Goal: Transaction & Acquisition: Purchase product/service

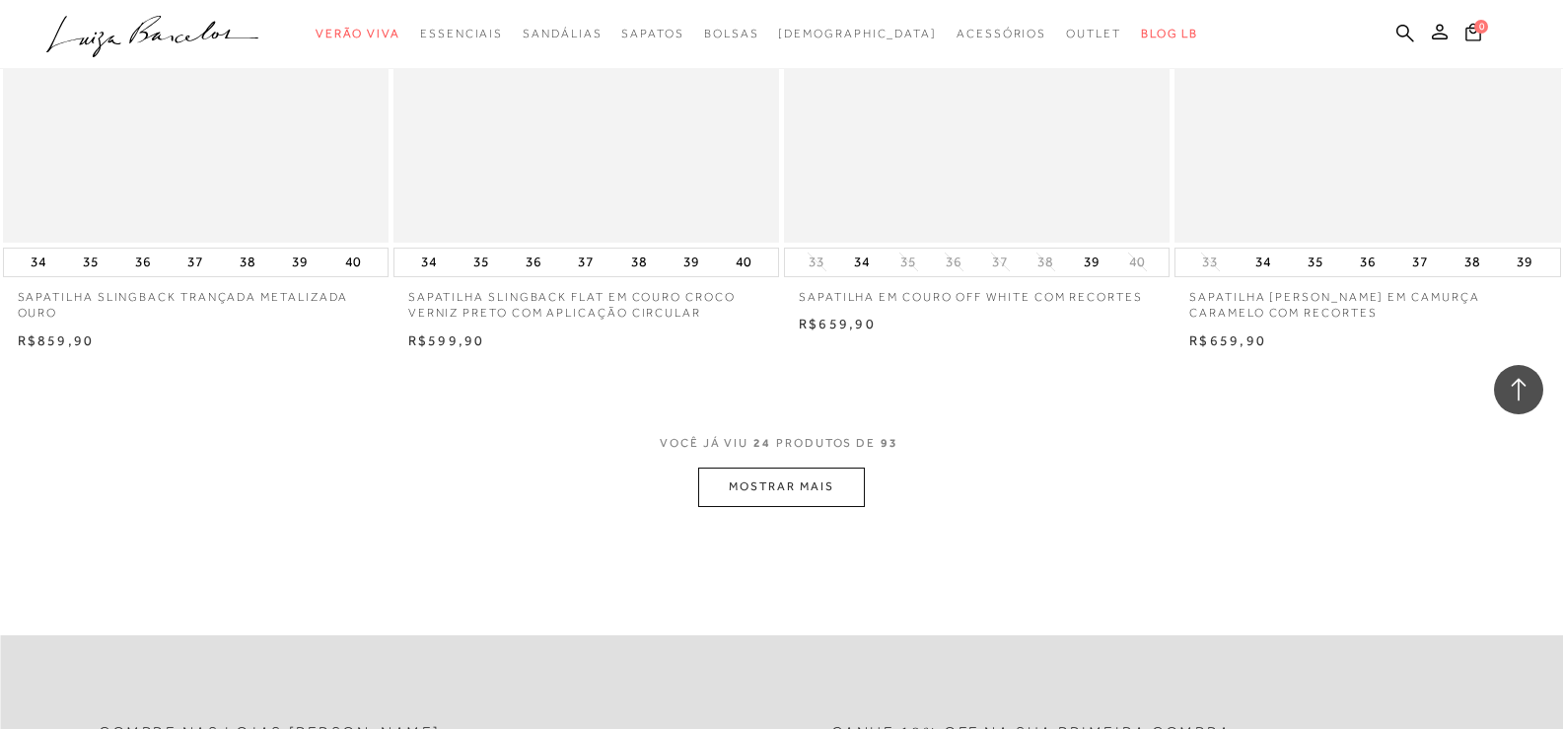
scroll to position [4014, 0]
click at [761, 496] on button "MOSTRAR MAIS" at bounding box center [781, 481] width 166 height 38
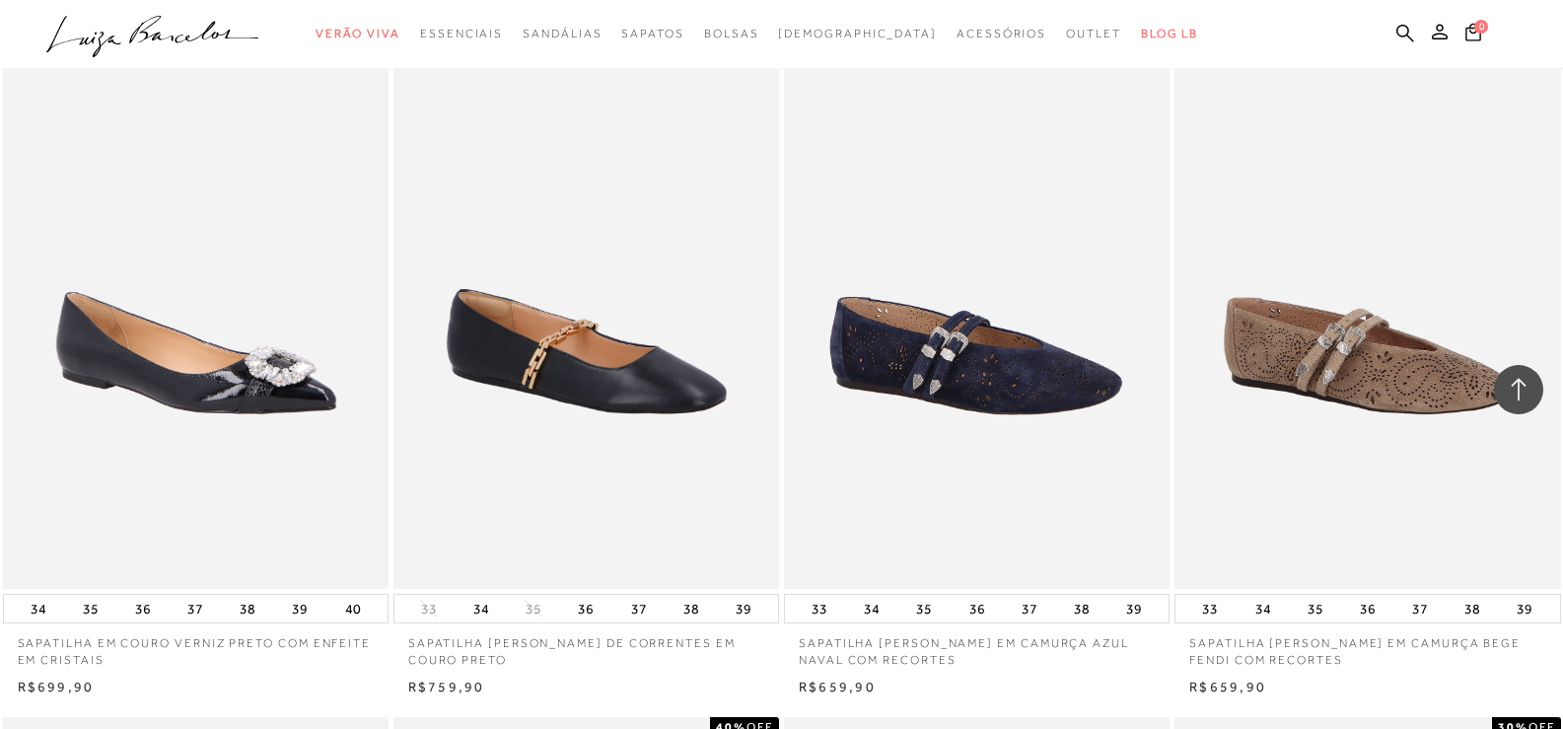
scroll to position [5789, 0]
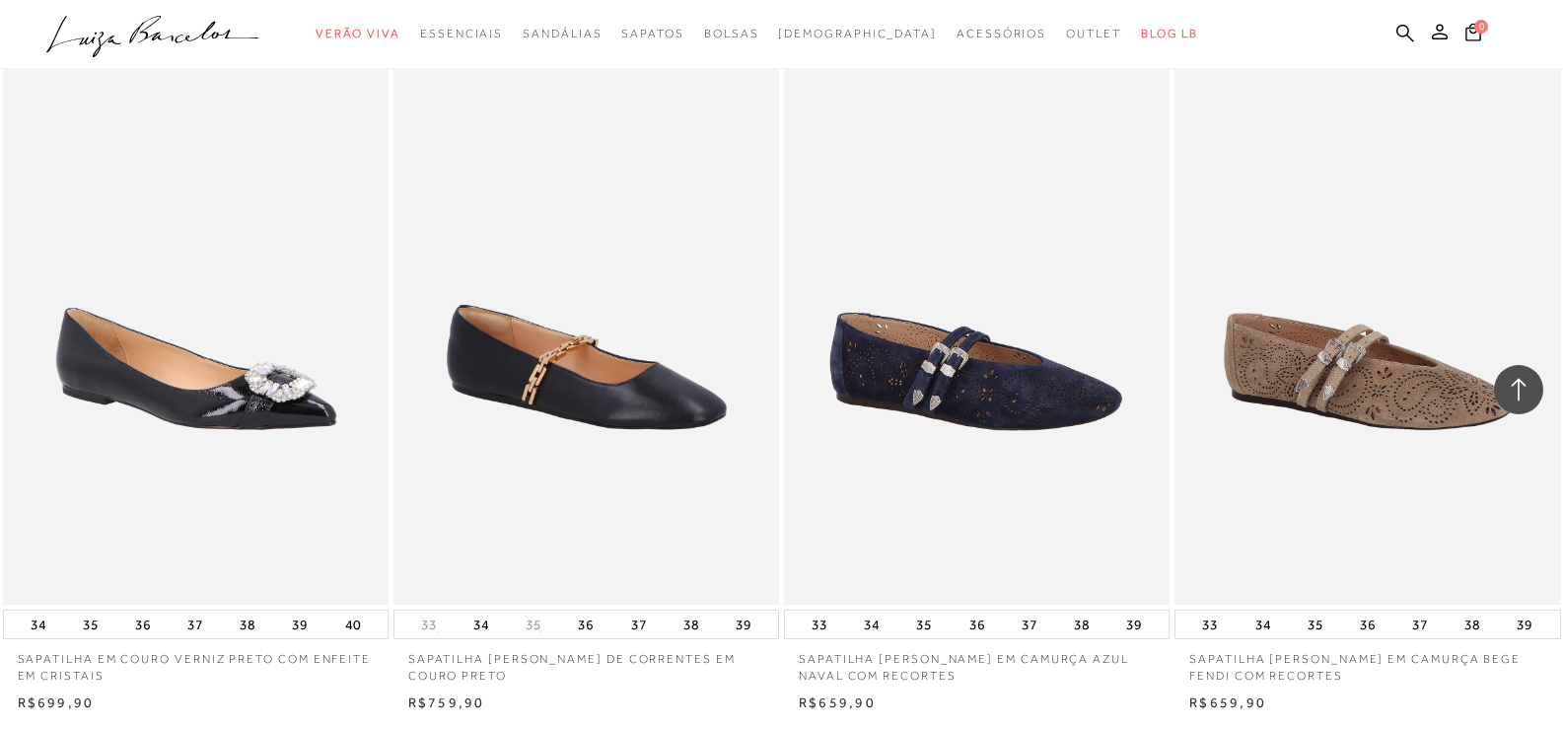
drag, startPoint x: 1246, startPoint y: 14, endPoint x: 1270, endPoint y: 60, distance: 52.0
click at [1270, 60] on div at bounding box center [781, 34] width 1563 height 69
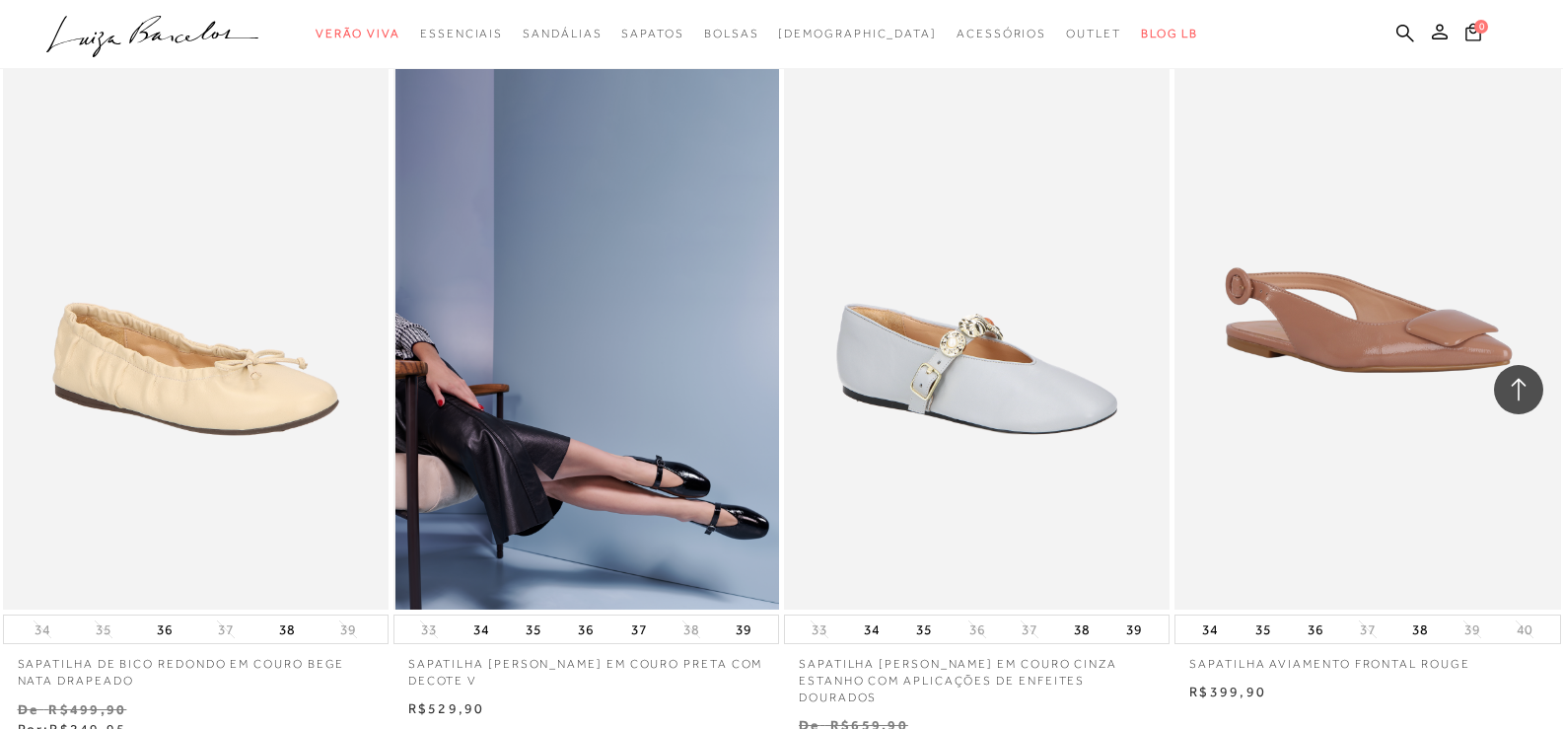
scroll to position [8156, 0]
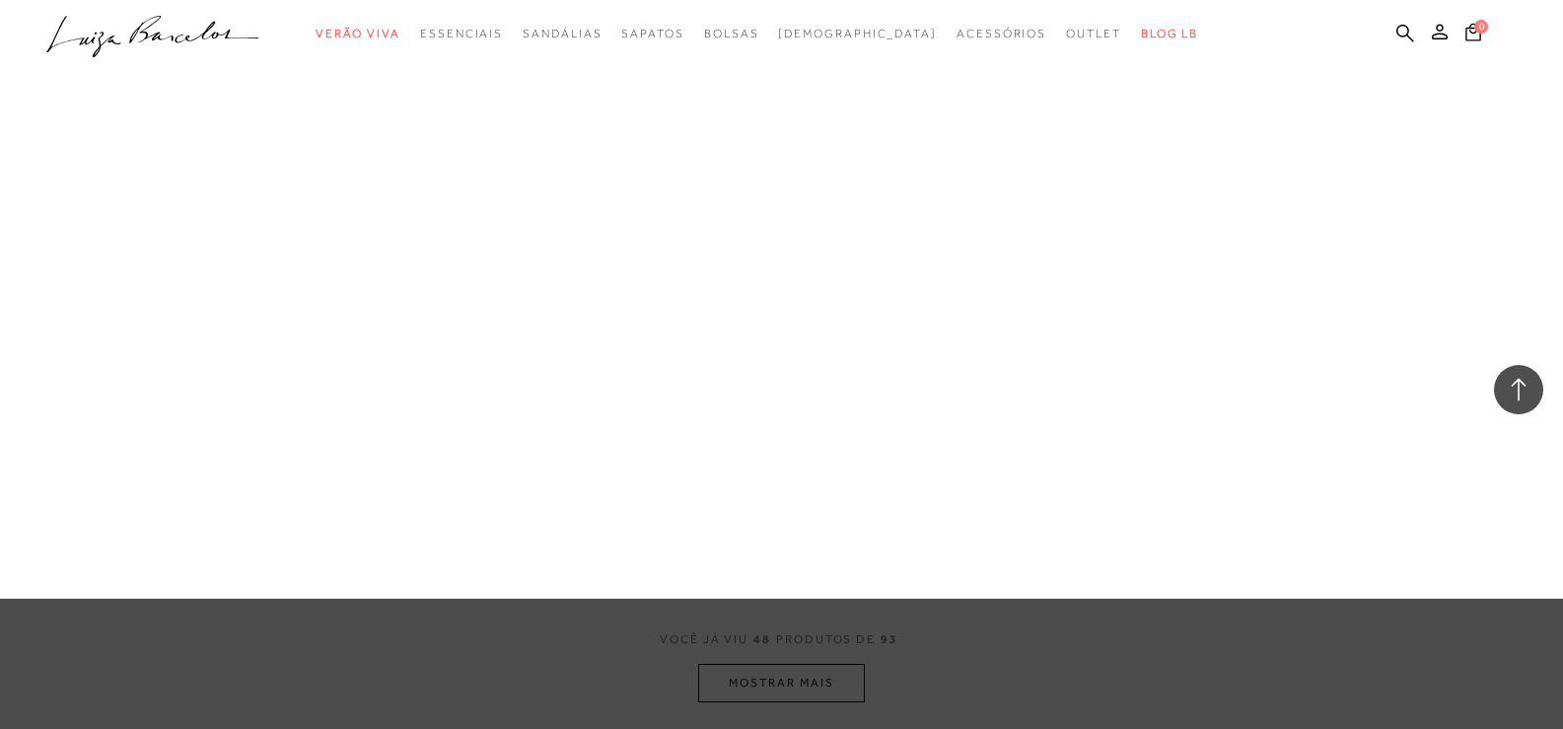
click at [0, 0] on div "Salto Baixo Salto Médio [GEOGRAPHIC_DATA] Salto Bloco [GEOGRAPHIC_DATA] fino An…" at bounding box center [0, 0] width 0 height 0
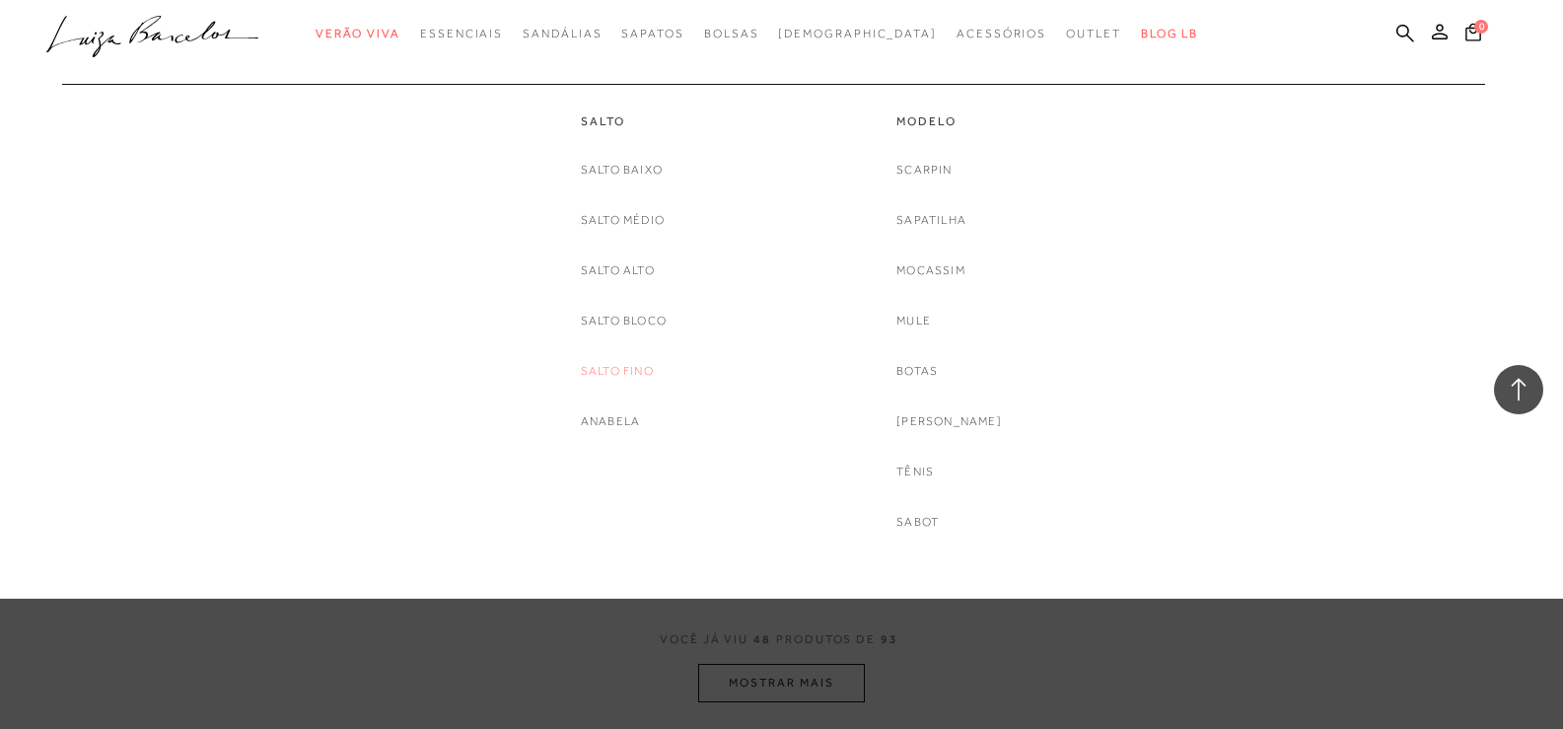
click at [634, 369] on link "Salto fino" at bounding box center [617, 371] width 73 height 21
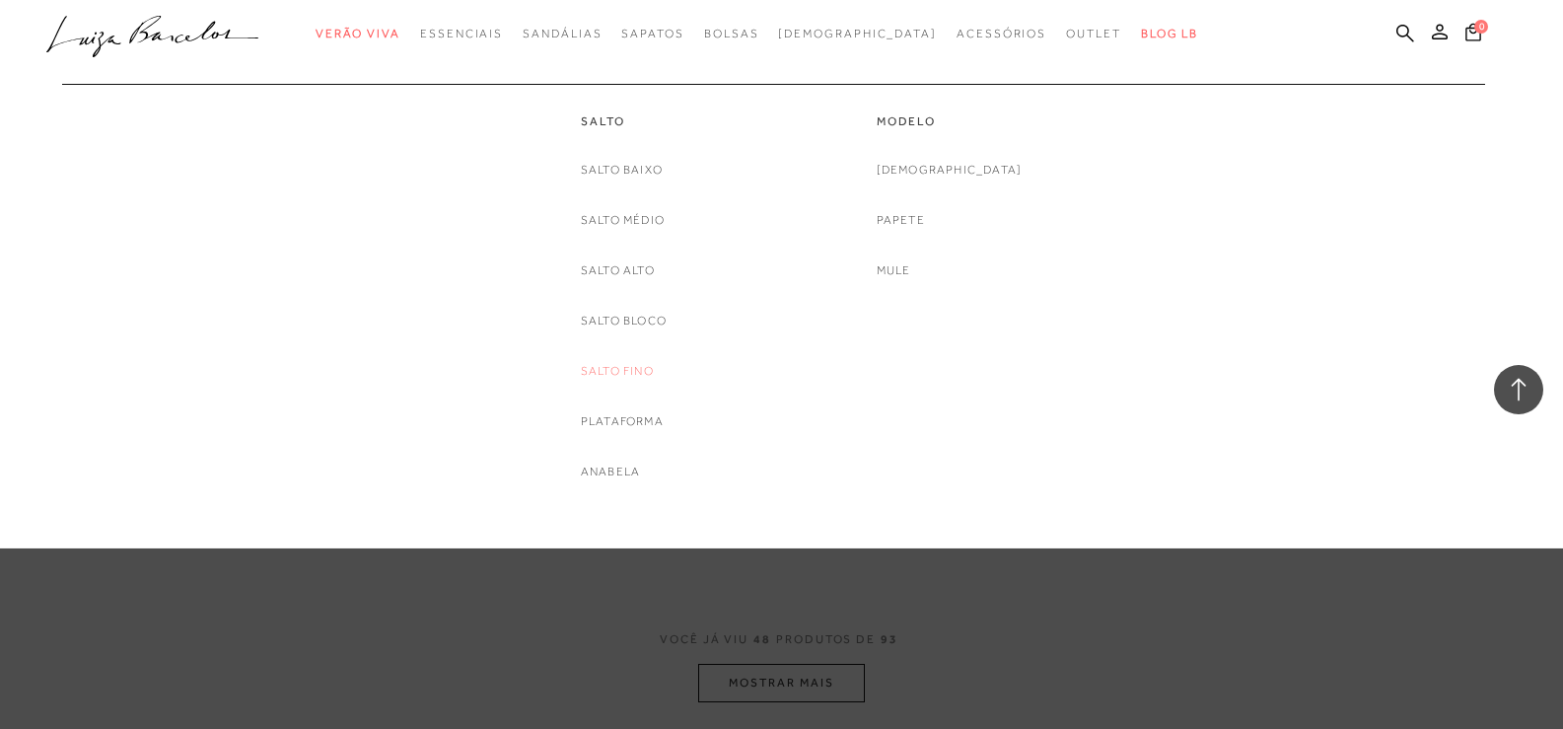
click at [608, 371] on link "Salto Fino" at bounding box center [617, 371] width 73 height 21
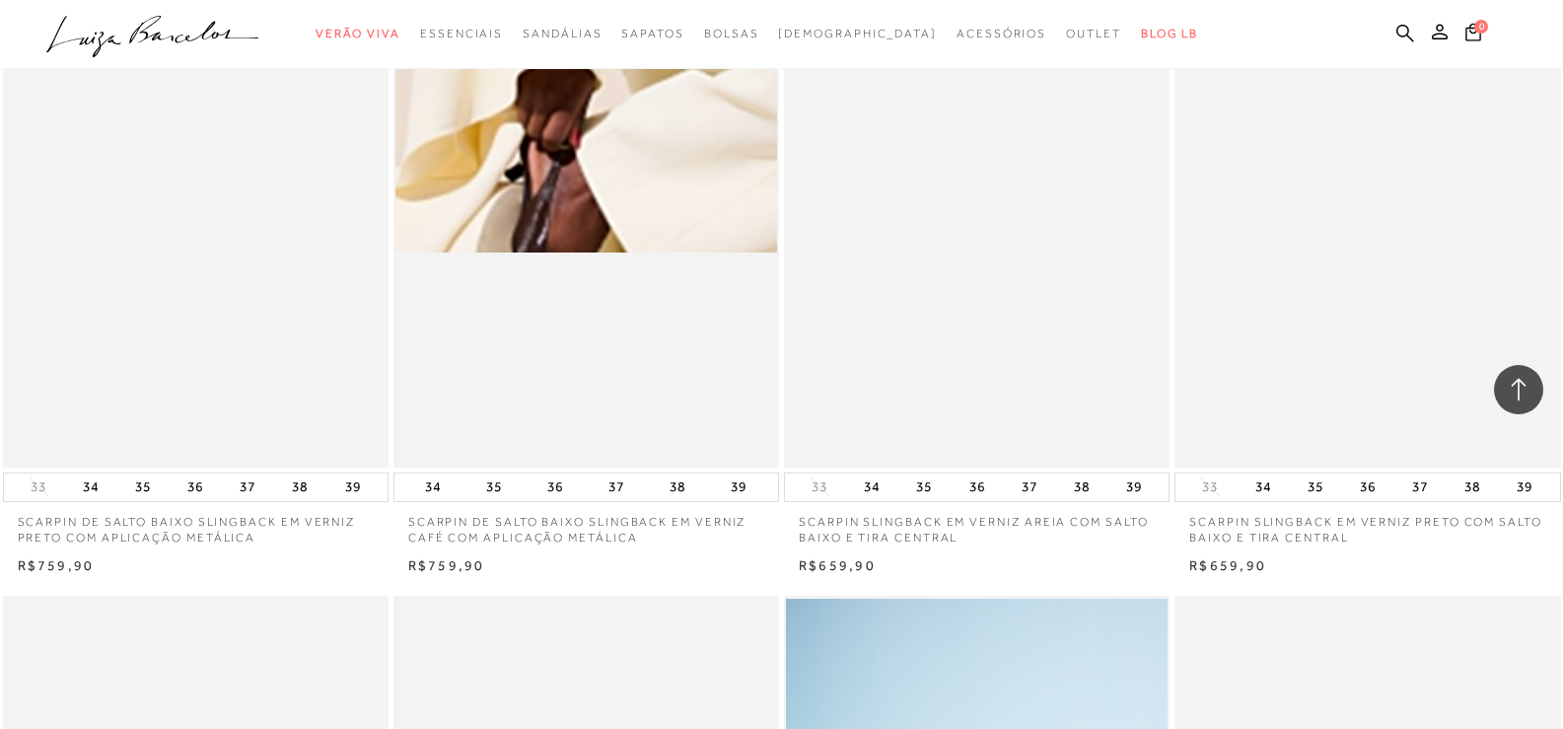
scroll to position [2175, 0]
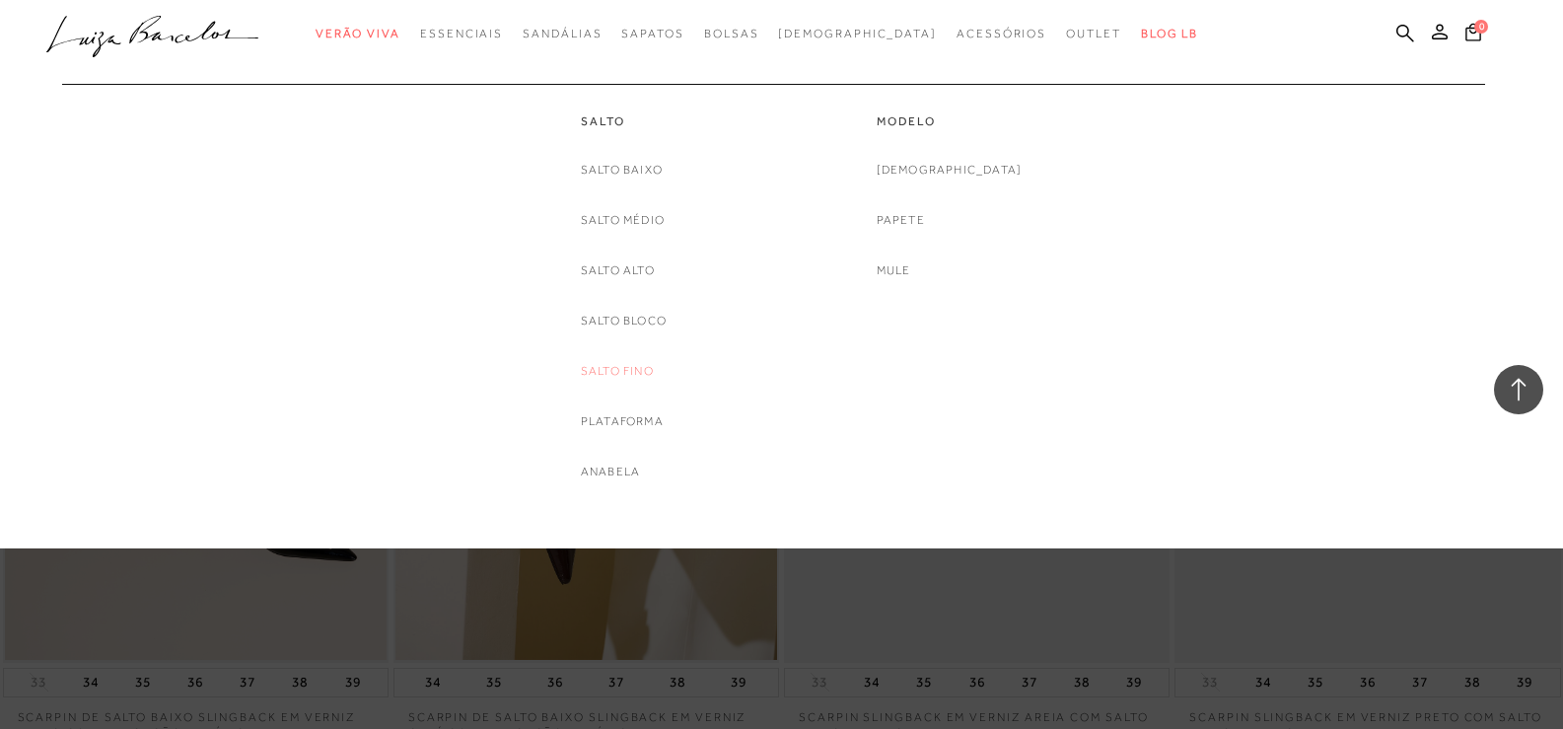
click at [585, 377] on link "Salto Fino" at bounding box center [617, 371] width 73 height 21
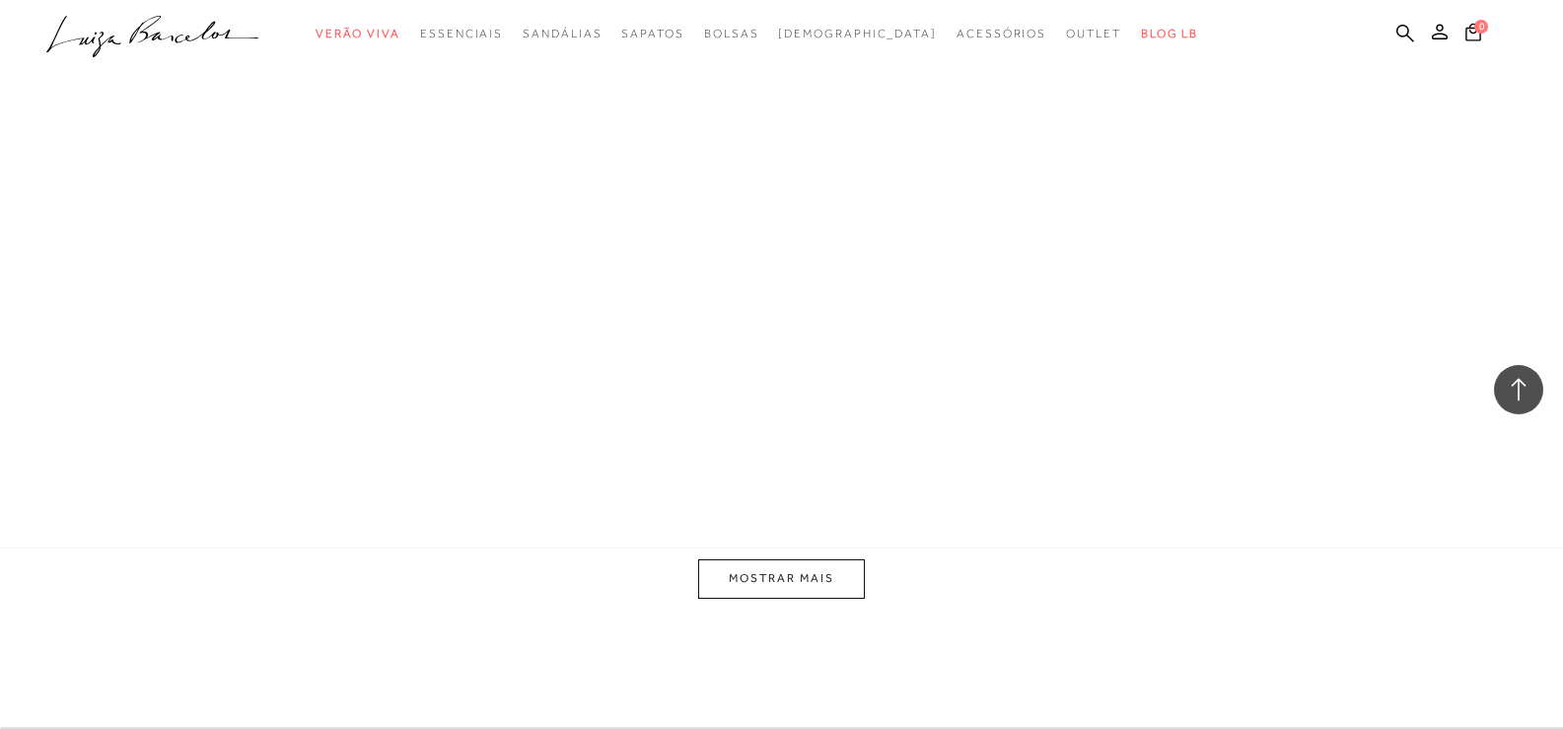
scroll to position [3944, 0]
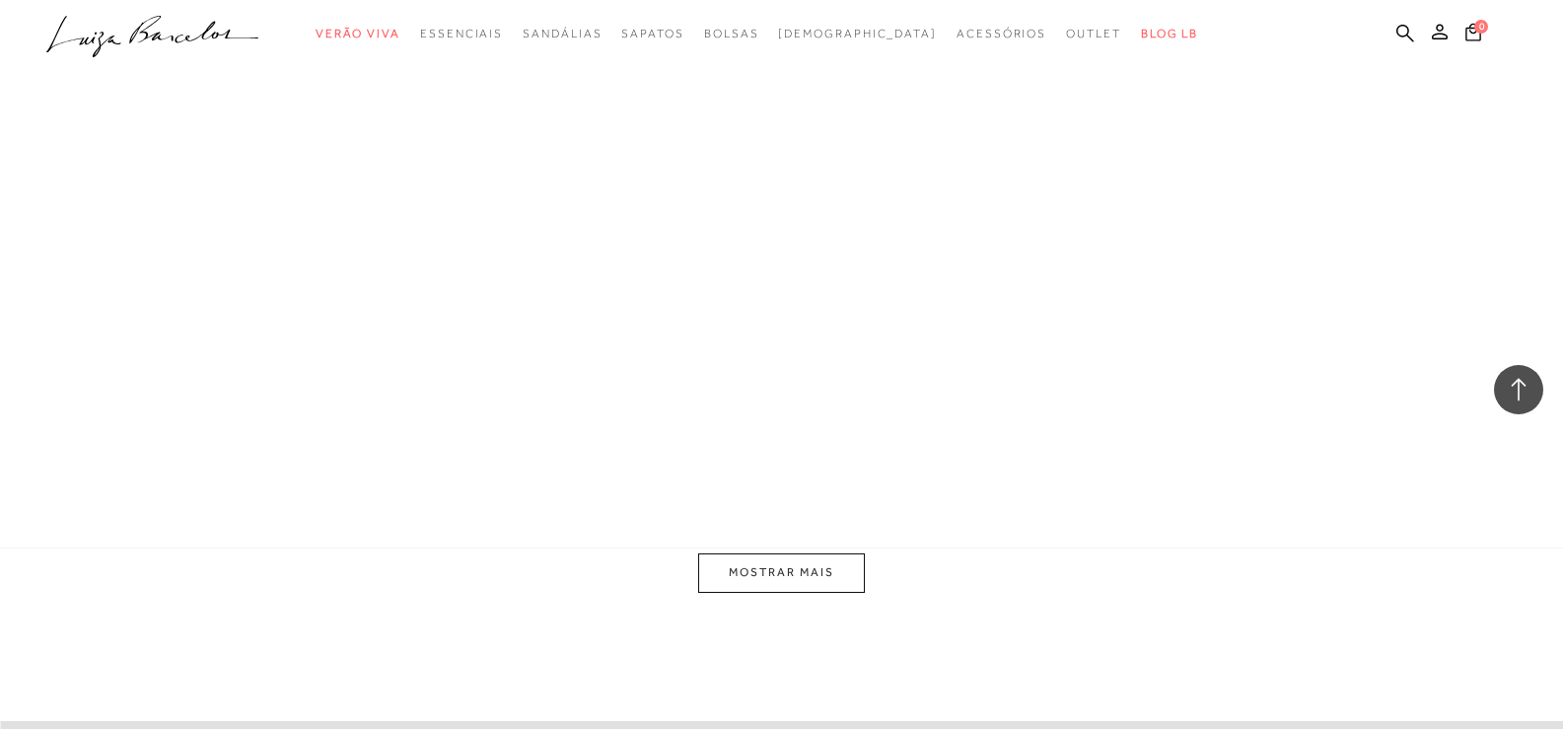
click at [795, 586] on button "MOSTRAR MAIS" at bounding box center [781, 572] width 166 height 38
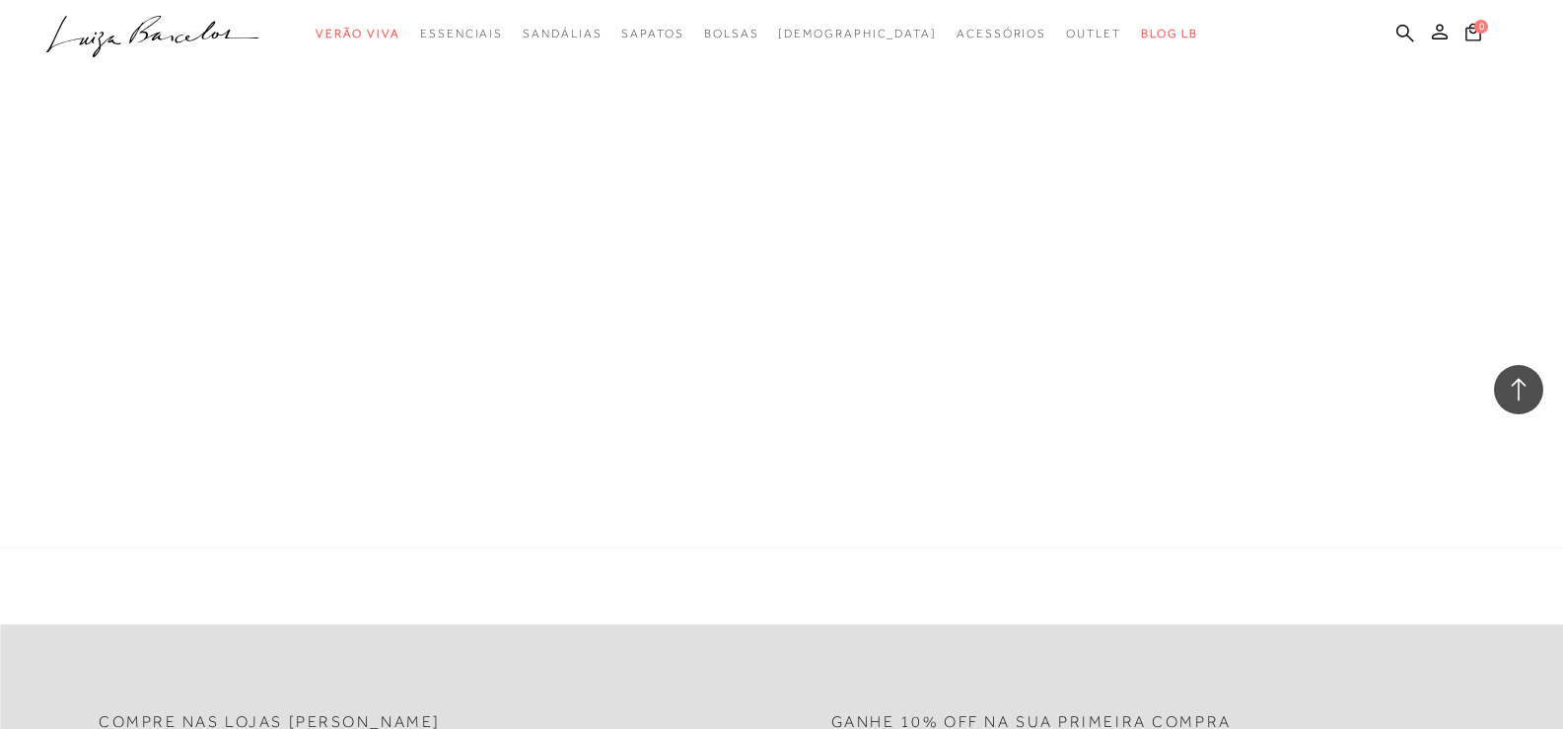
scroll to position [8184, 0]
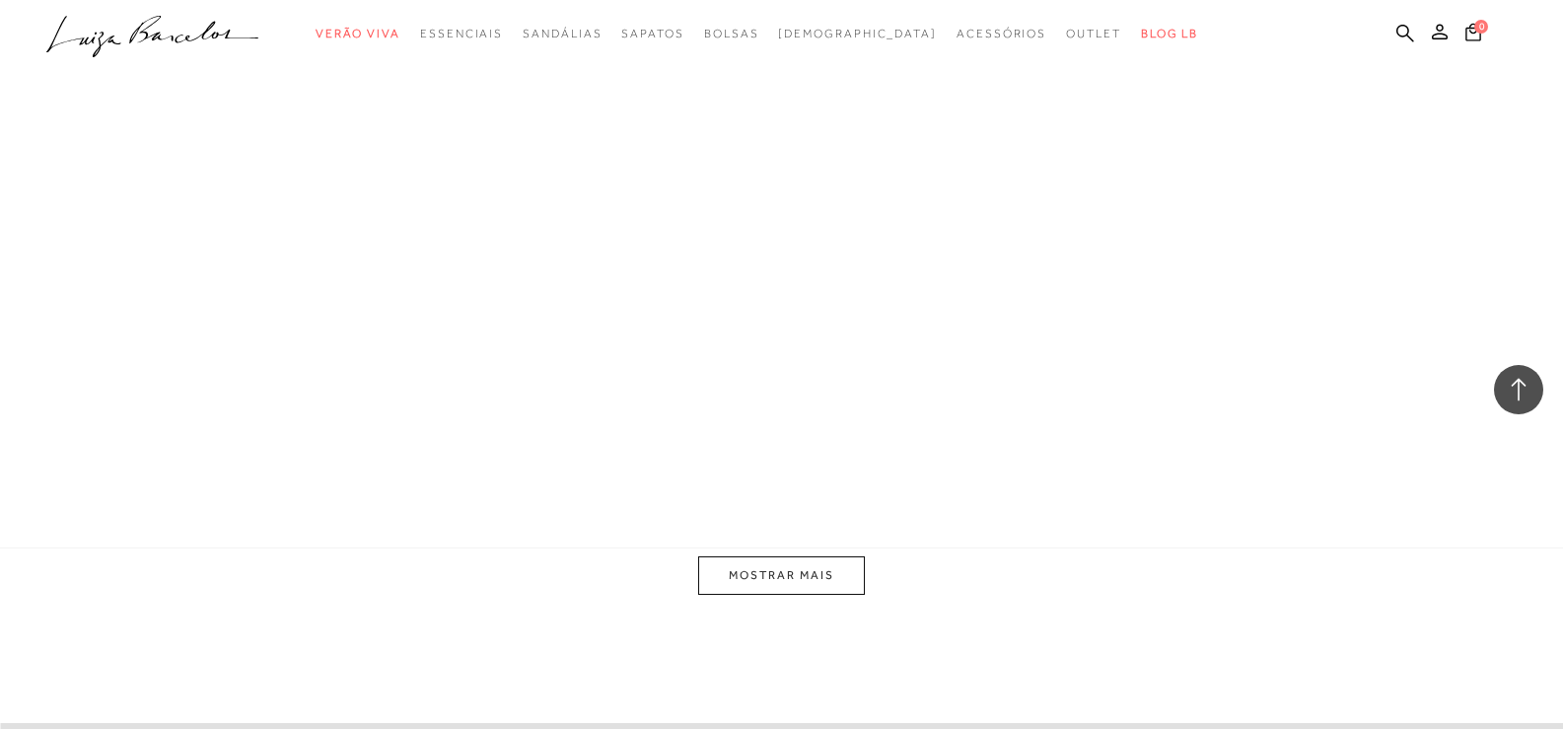
click at [807, 585] on button "MOSTRAR MAIS" at bounding box center [781, 575] width 166 height 38
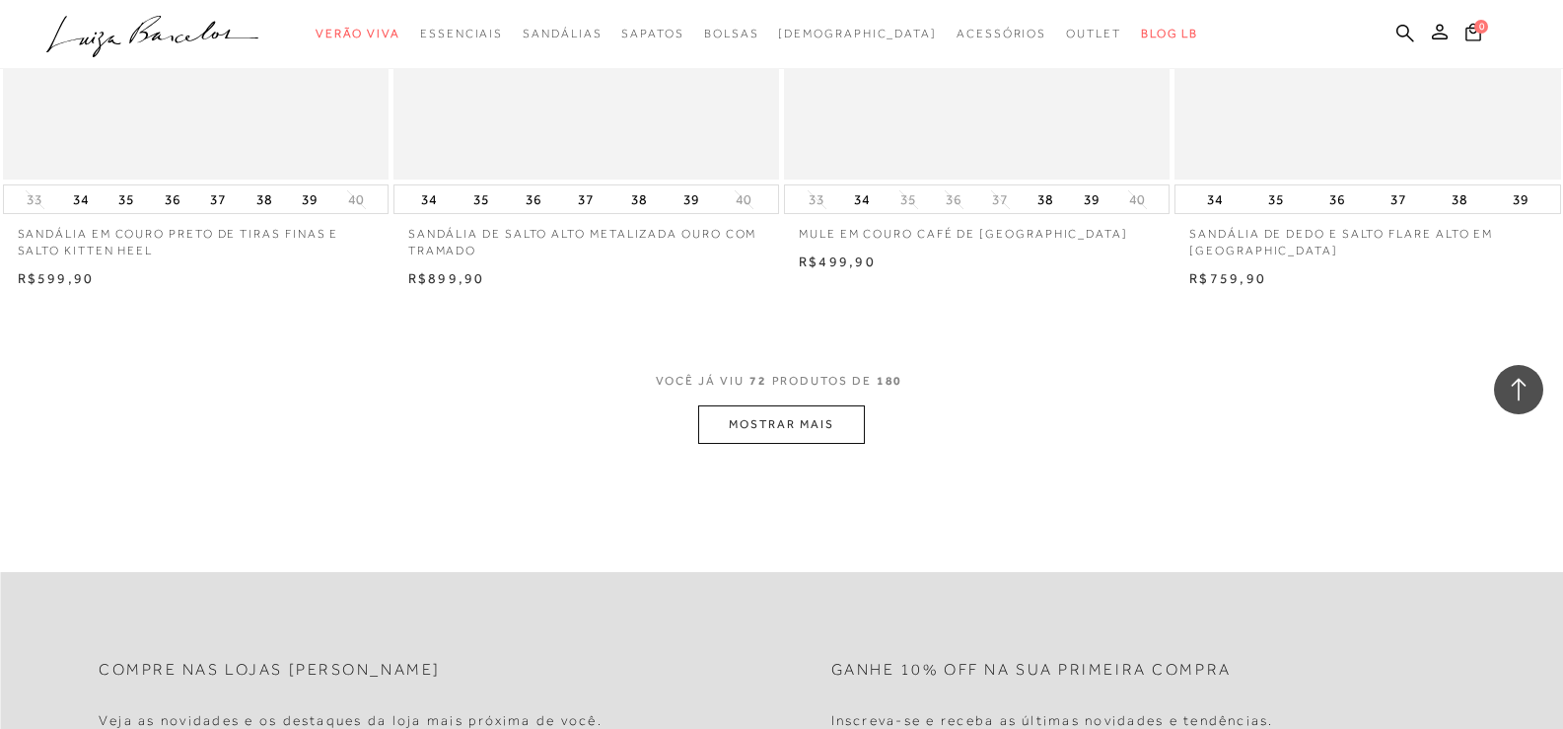
scroll to position [12621, 0]
click at [835, 429] on button "MOSTRAR MAIS" at bounding box center [781, 421] width 166 height 38
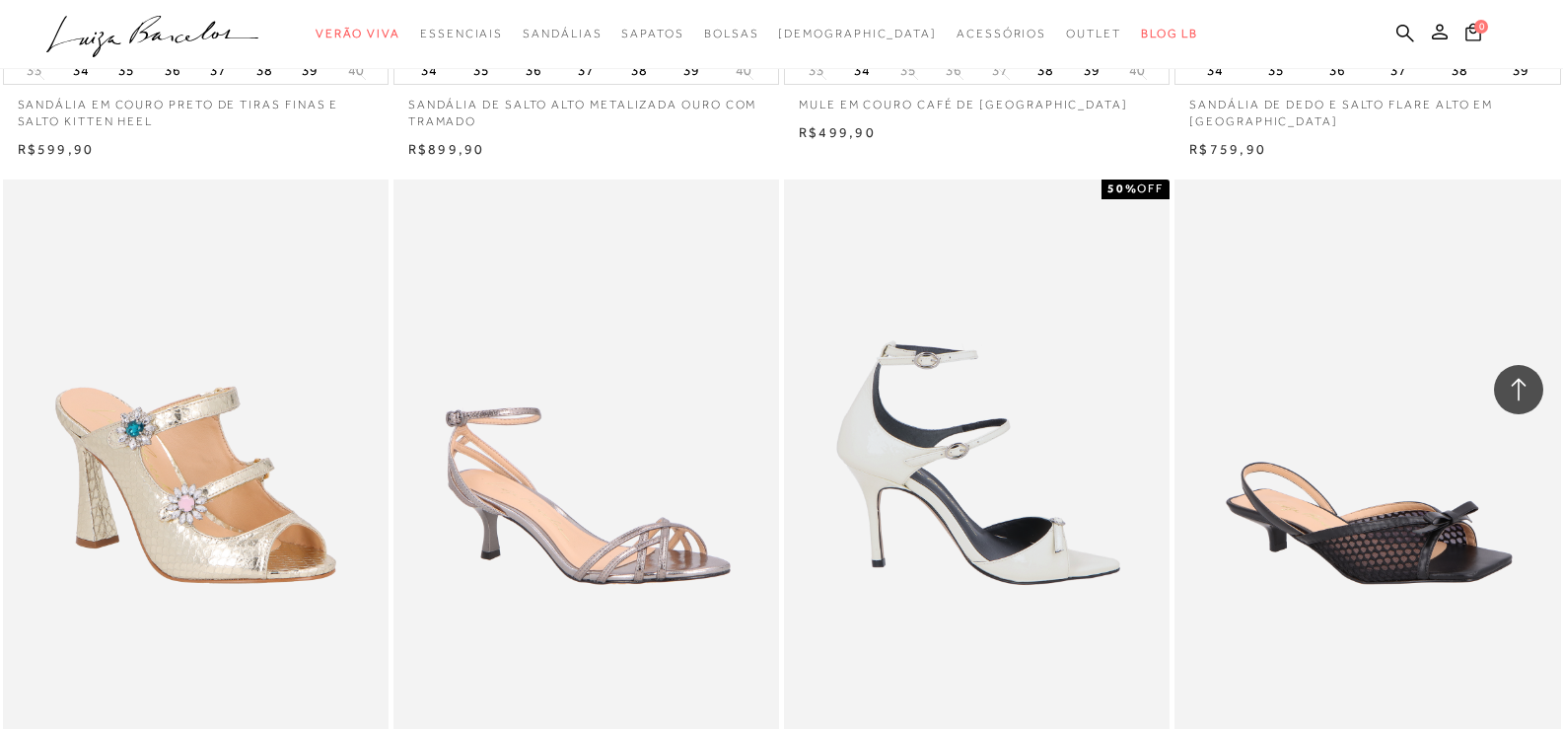
scroll to position [12819, 0]
